Goal: Register for event/course

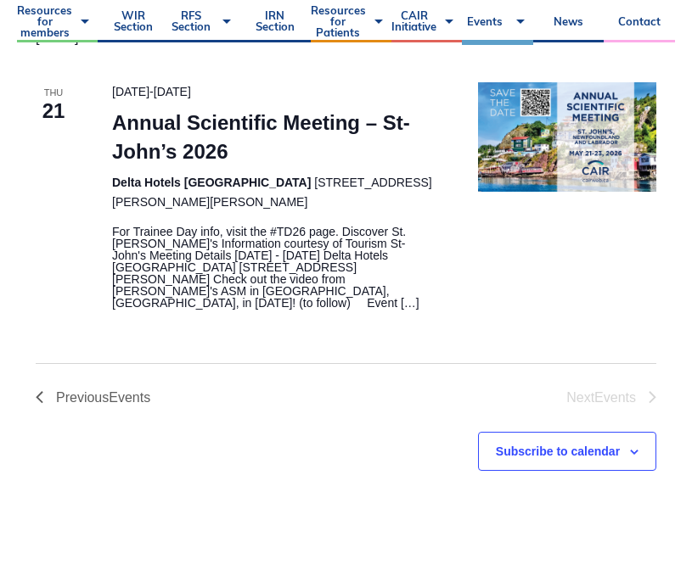
scroll to position [645, 0]
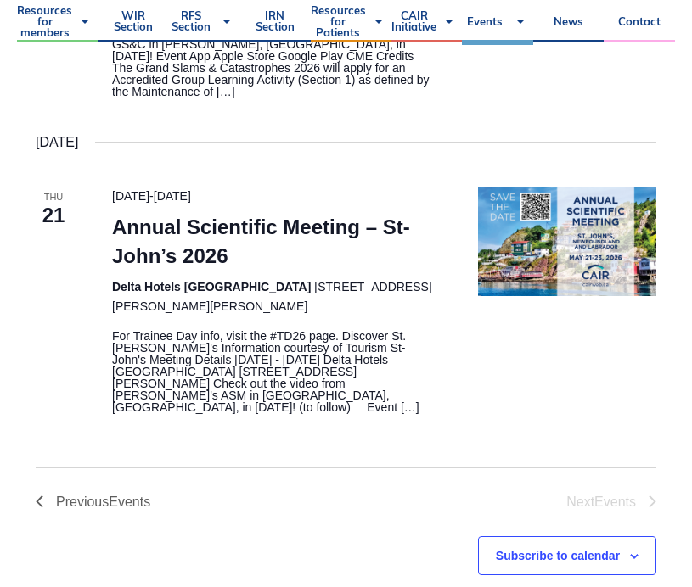
drag, startPoint x: 379, startPoint y: 306, endPoint x: 338, endPoint y: 283, distance: 46.3
click at [338, 283] on header "[DATE] - [DATE] Annual Scientific Meeting – St-John’s 2026 Delta Hotels [GEOGRA…" at bounding box center [274, 251] width 325 height 129
click at [338, 271] on h3 "Annual Scientific Meeting – St-John’s 2026" at bounding box center [274, 242] width 325 height 58
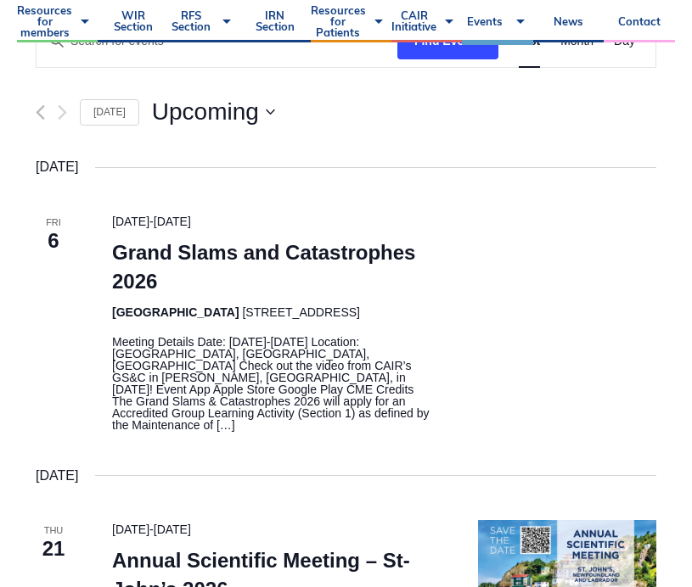
scroll to position [288, 0]
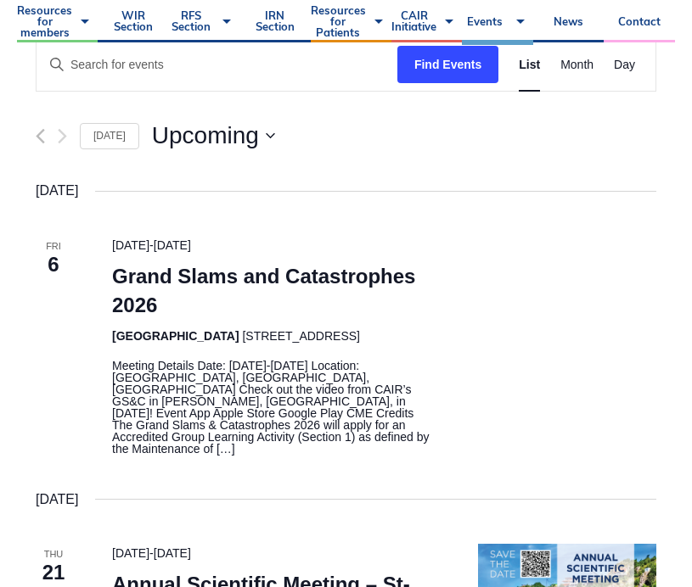
click at [263, 153] on header "CAIR Events CAIR Events Search and Views Navigation Search Enter Keyword. Searc…" at bounding box center [346, 57] width 620 height 246
click at [262, 145] on button "Upcoming Upcoming" at bounding box center [213, 136] width 123 height 34
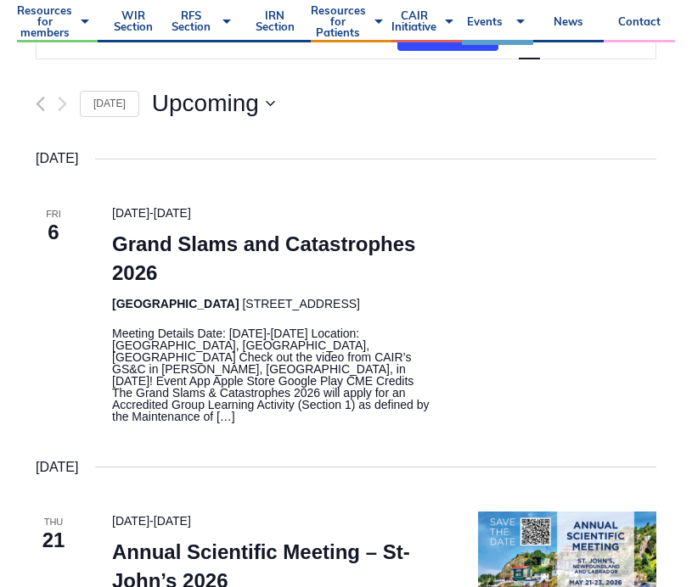
click at [429, 109] on div "Upcoming Upcoming Select date. [DATE]" at bounding box center [404, 104] width 504 height 34
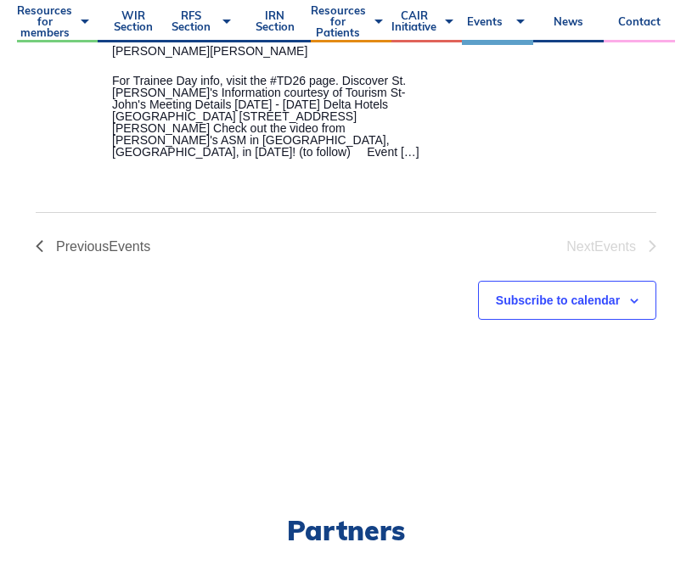
scroll to position [877, 0]
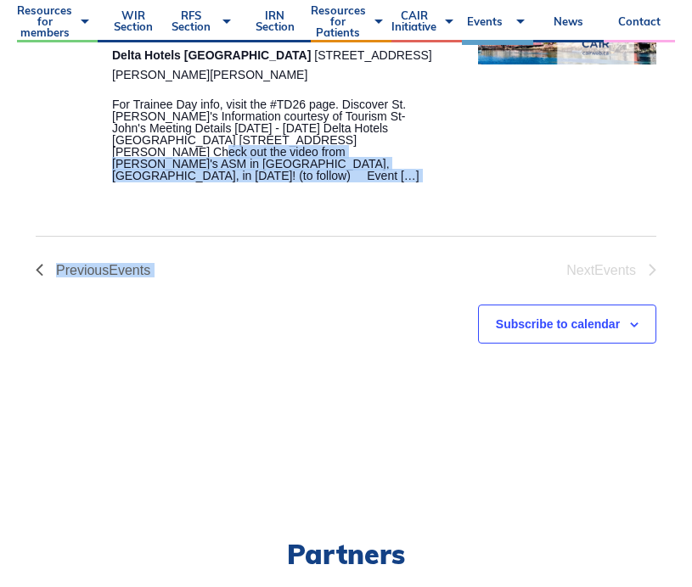
drag, startPoint x: 372, startPoint y: 182, endPoint x: 376, endPoint y: 152, distance: 30.8
click at [376, 152] on p "For Trainee Day info, visit the #TD26 page. Discover St. [PERSON_NAME]'s Inform…" at bounding box center [274, 139] width 325 height 83
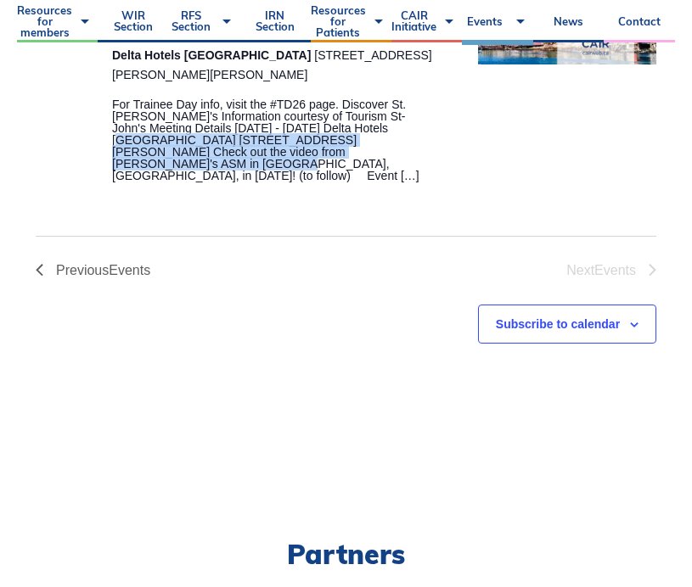
drag, startPoint x: 365, startPoint y: 159, endPoint x: 364, endPoint y: 131, distance: 28.0
click at [364, 131] on p "For Trainee Day info, visit the #TD26 page. Discover St. [PERSON_NAME]'s Inform…" at bounding box center [274, 139] width 325 height 83
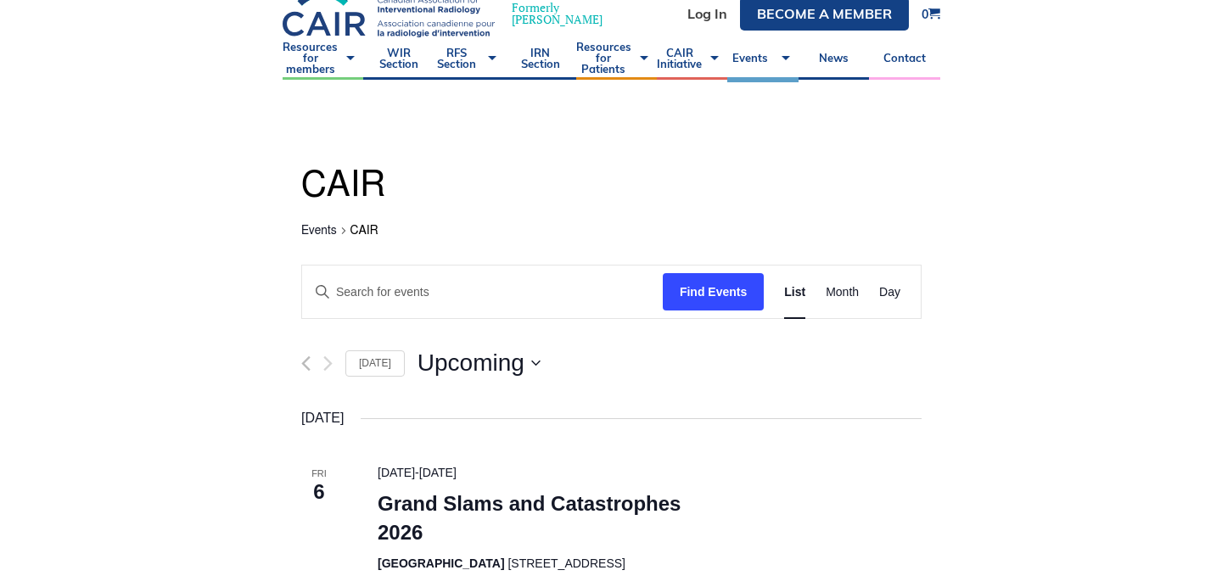
scroll to position [0, 0]
